Goal: Information Seeking & Learning: Find specific fact

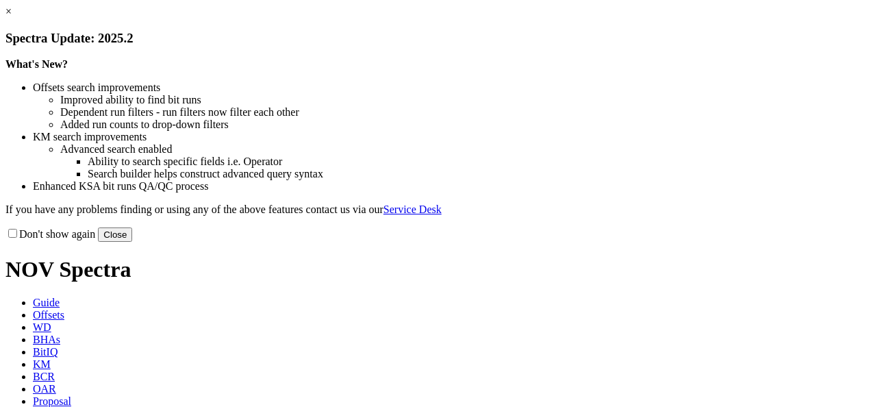
click at [132, 242] on button "Close" at bounding box center [115, 234] width 34 height 14
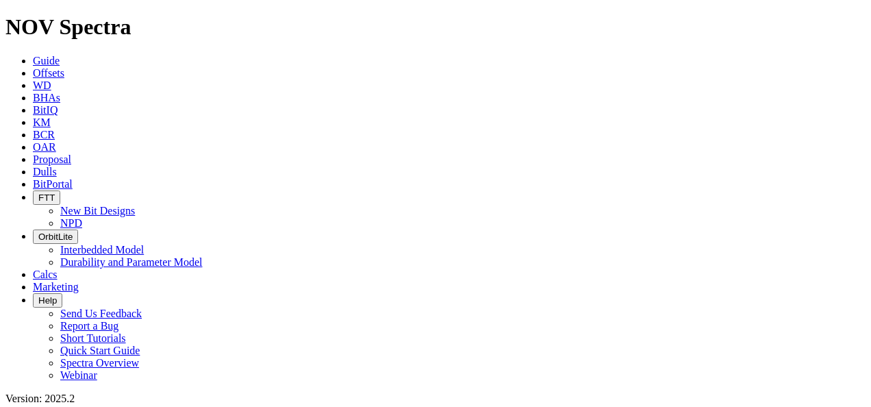
click at [73, 178] on span "BitPortal" at bounding box center [53, 184] width 40 height 12
click at [33, 141] on icon at bounding box center [33, 147] width 0 height 12
radio input "true"
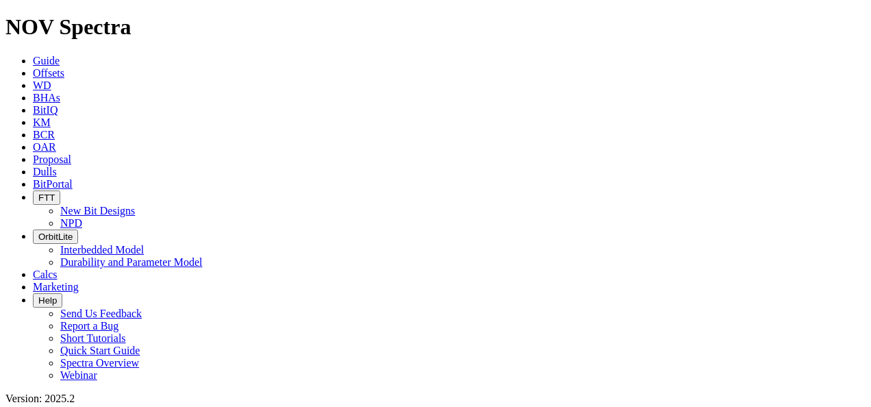
radio input "false"
paste input "10170218"
type input "10170218"
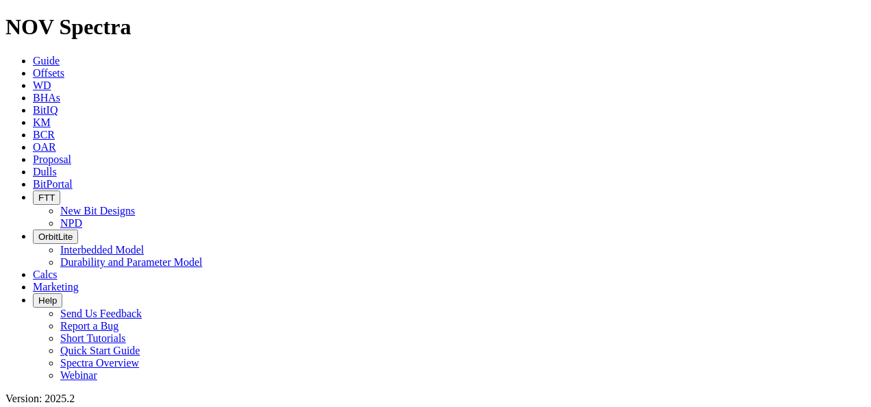
drag, startPoint x: 86, startPoint y: 56, endPoint x: 9, endPoint y: 78, distance: 80.4
paste input "97767"
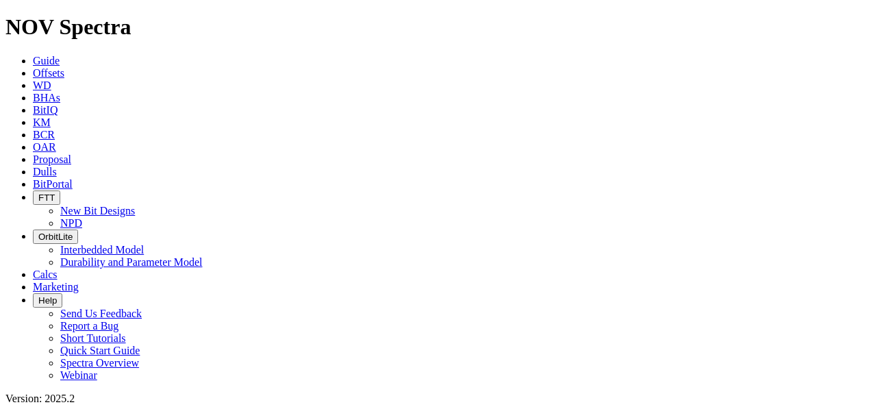
paste input "9124429"
type input "19124429"
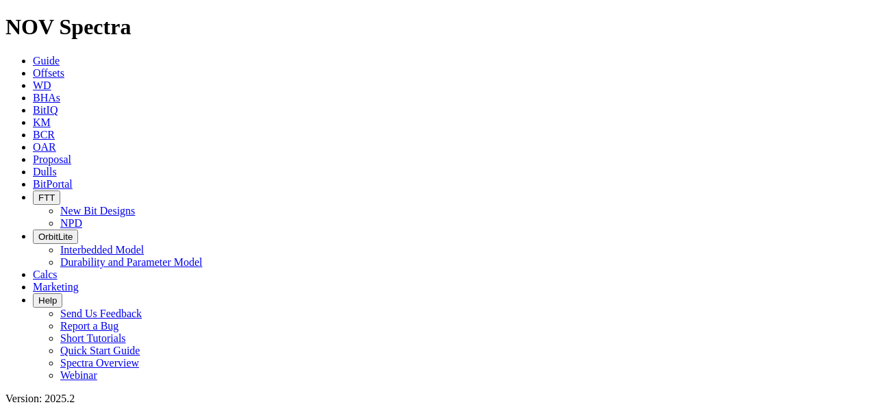
drag, startPoint x: 646, startPoint y: 162, endPoint x: 694, endPoint y: 164, distance: 47.9
copy div "119-6X"
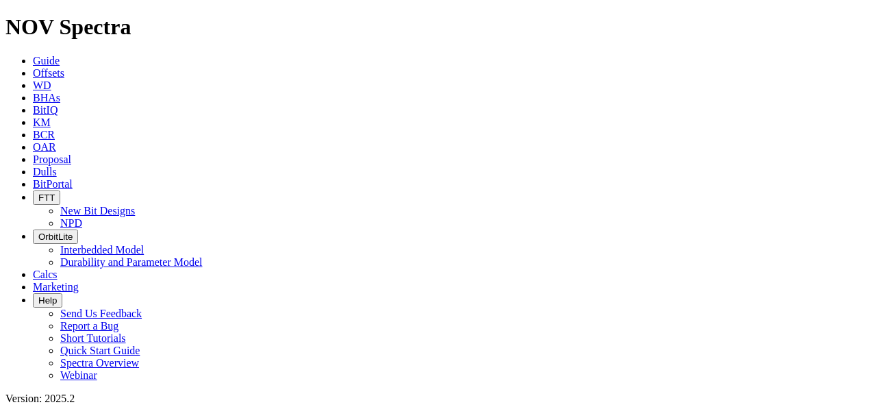
scroll to position [68, 0]
drag, startPoint x: 690, startPoint y: 270, endPoint x: 739, endPoint y: 264, distance: 49.7
copy div "14,777.00 ft"
drag, startPoint x: 798, startPoint y: 270, endPoint x: 852, endPoint y: 268, distance: 54.1
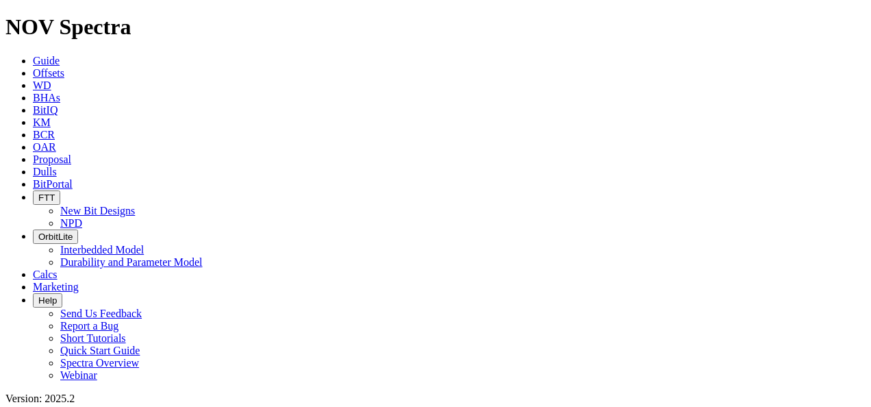
drag, startPoint x: 842, startPoint y: 272, endPoint x: 815, endPoint y: 272, distance: 27.4
drag, startPoint x: 815, startPoint y: 272, endPoint x: 806, endPoint y: 270, distance: 9.0
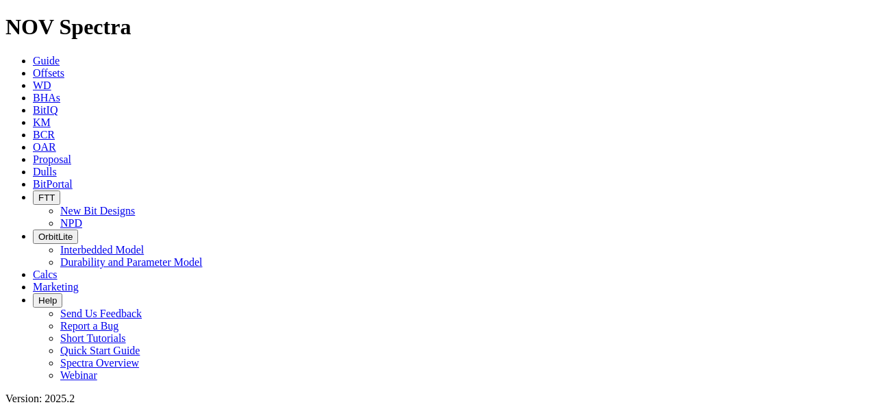
drag, startPoint x: 800, startPoint y: 268, endPoint x: 850, endPoint y: 266, distance: 50.7
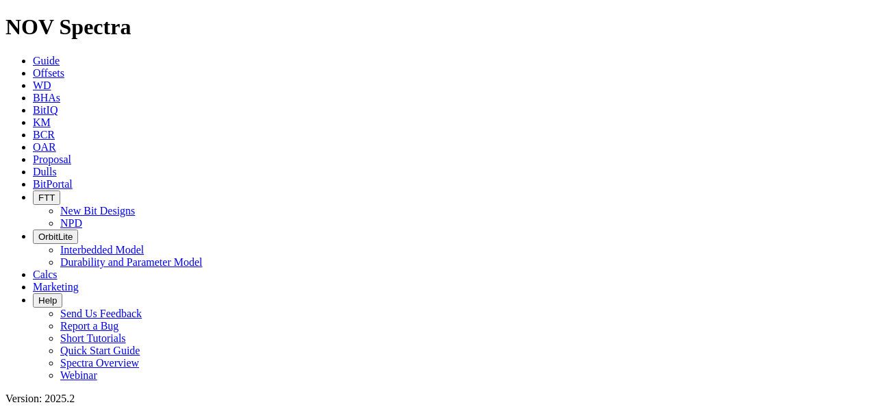
drag, startPoint x: 800, startPoint y: 268, endPoint x: 849, endPoint y: 270, distance: 49.3
copy span "16,411.00 ft"
drag, startPoint x: 685, startPoint y: 298, endPoint x: 732, endPoint y: 298, distance: 47.9
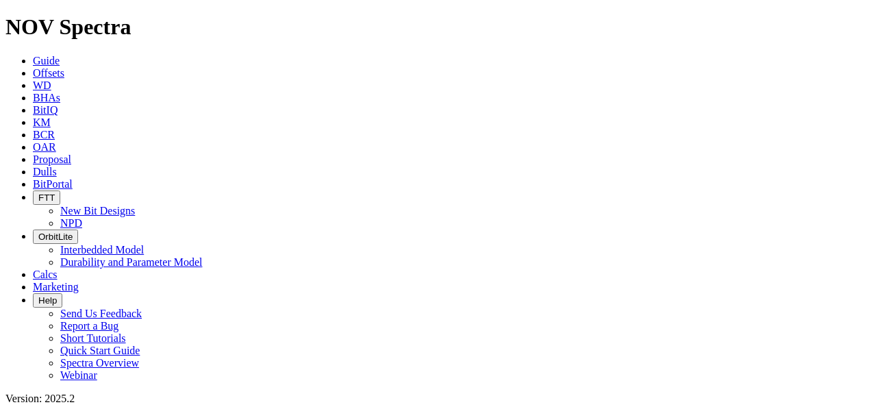
copy div "1,634.00 ft"
drag, startPoint x: 715, startPoint y: 352, endPoint x: 832, endPoint y: 352, distance: 117.1
copy div "2 - 8 - RO - S - X - I - BT - PR"
